Goal: Navigation & Orientation: Find specific page/section

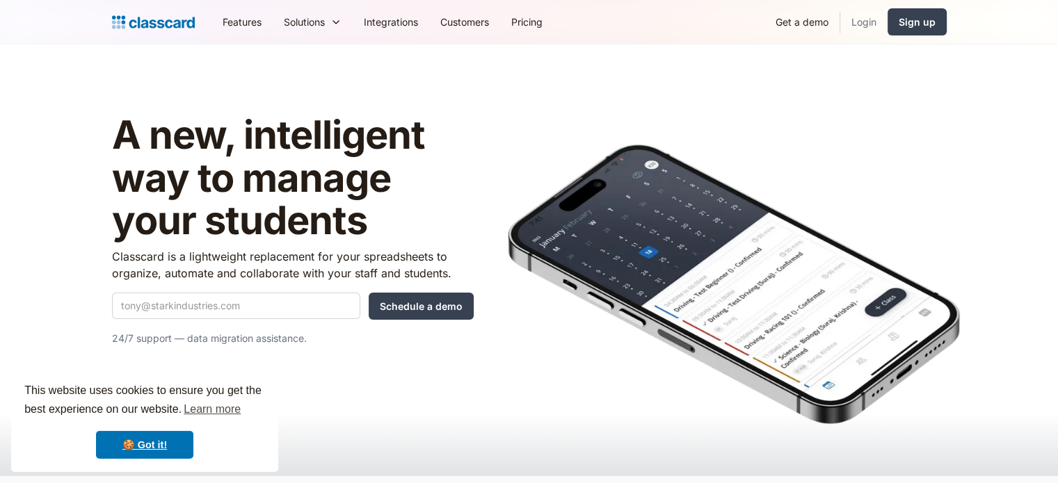
click at [864, 23] on link "Login" at bounding box center [863, 21] width 47 height 31
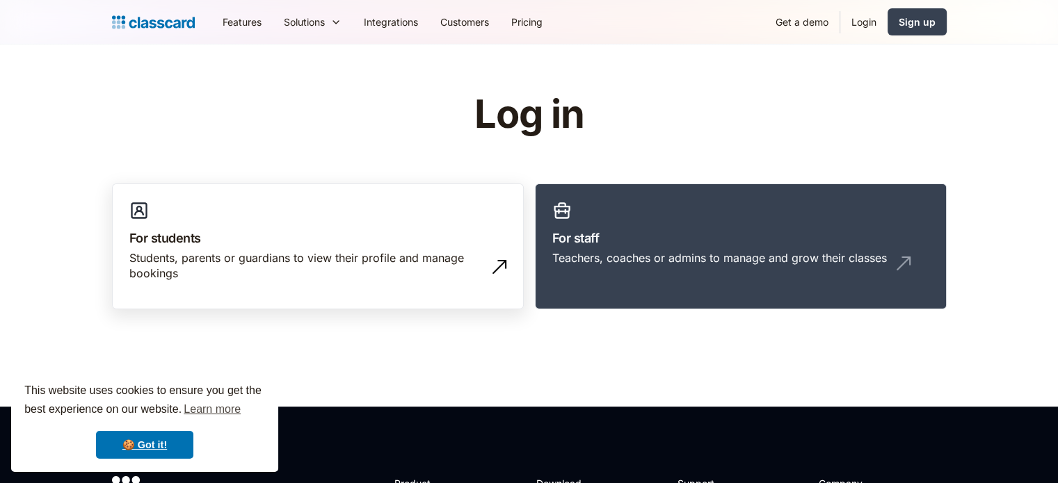
click at [389, 234] on h3 "For students" at bounding box center [317, 238] width 377 height 19
